Goal: Download file/media

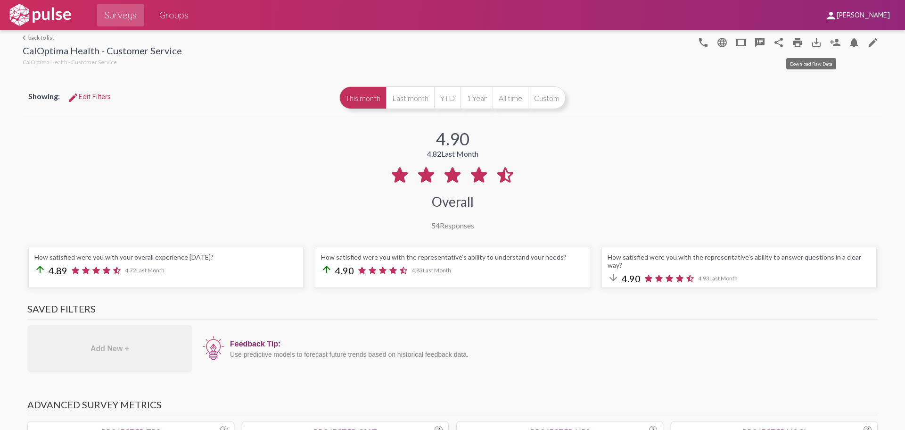
click at [813, 44] on mat-icon "save_alt" at bounding box center [816, 42] width 11 height 11
click at [733, 167] on div "4.90 4.82 Last Month Overall 54 Responses" at bounding box center [453, 173] width 860 height 113
